Goal: Transaction & Acquisition: Download file/media

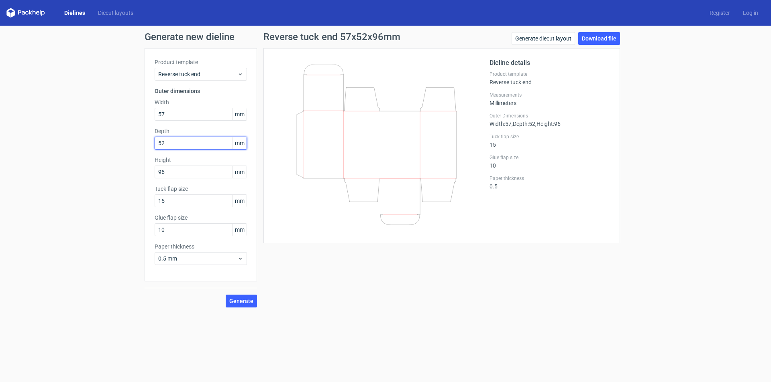
drag, startPoint x: 173, startPoint y: 142, endPoint x: 144, endPoint y: 139, distance: 28.6
click at [144, 139] on div "Product template Reverse tuck end Outer dimensions Width 57 mm Depth 52 mm Heig…" at bounding box center [200, 165] width 112 height 234
type input "38"
drag, startPoint x: 171, startPoint y: 169, endPoint x: 130, endPoint y: 172, distance: 41.0
click at [130, 172] on div "Generate new dieline Product template Reverse tuck end Outer dimensions Width 5…" at bounding box center [385, 170] width 771 height 289
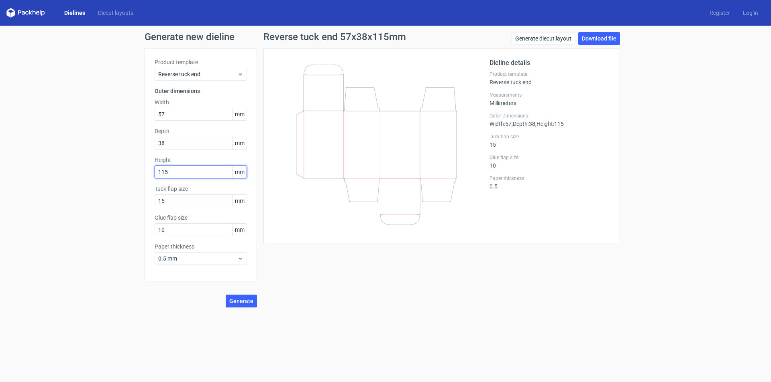
type input "115"
drag, startPoint x: 147, startPoint y: 114, endPoint x: 103, endPoint y: 111, distance: 44.3
click at [103, 111] on div "Generate new dieline Product template Reverse tuck end Outer dimensions Width 5…" at bounding box center [385, 170] width 771 height 289
type input "65"
drag, startPoint x: 330, startPoint y: 287, endPoint x: 289, endPoint y: 297, distance: 41.8
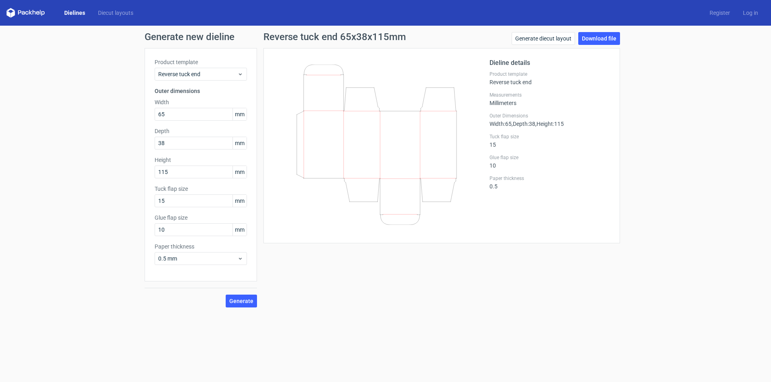
click at [329, 287] on div "Reverse tuck end 65x38x115mm Generate diecut layout Download file Dieline detai…" at bounding box center [441, 170] width 369 height 276
click at [245, 300] on span "Generate" at bounding box center [241, 302] width 24 height 6
click at [592, 39] on link "Download file" at bounding box center [599, 38] width 42 height 13
click at [651, 184] on div "Generate new dieline Product template Reverse tuck end Outer dimensions Width 6…" at bounding box center [385, 170] width 771 height 289
